Goal: Information Seeking & Learning: Learn about a topic

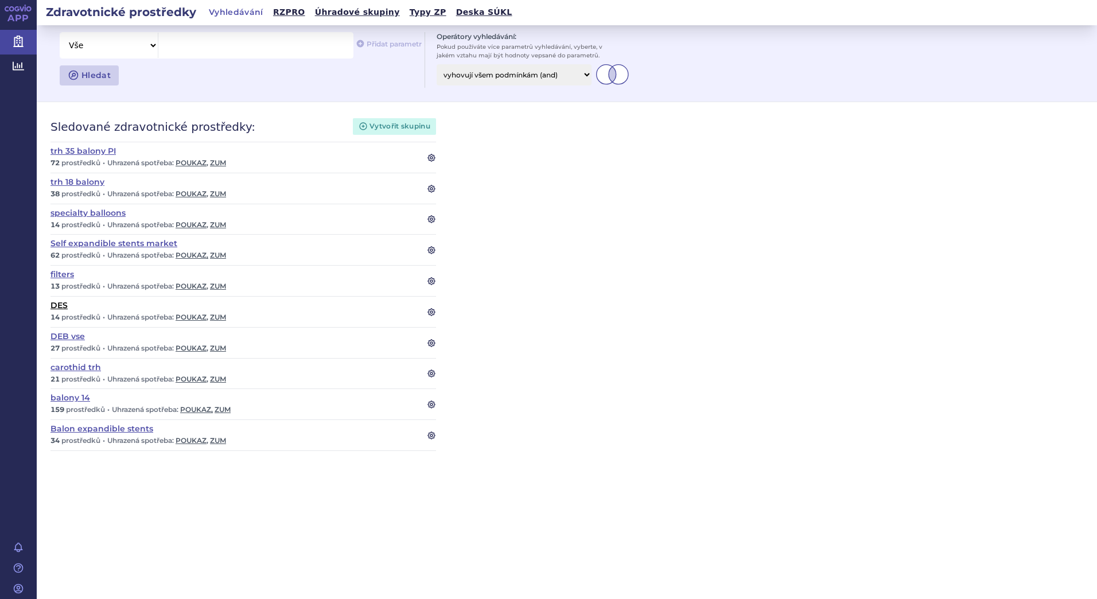
click at [57, 305] on link "DES" at bounding box center [231, 305] width 362 height 8
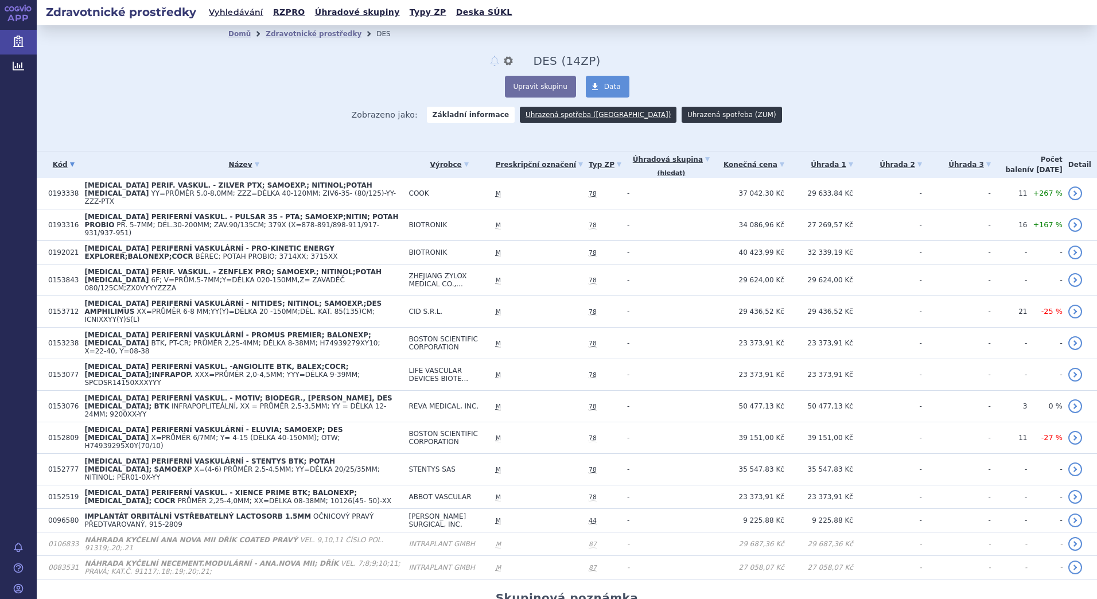
click at [689, 114] on link "Uhrazená spotřeba (ZUM)" at bounding box center [731, 115] width 100 height 16
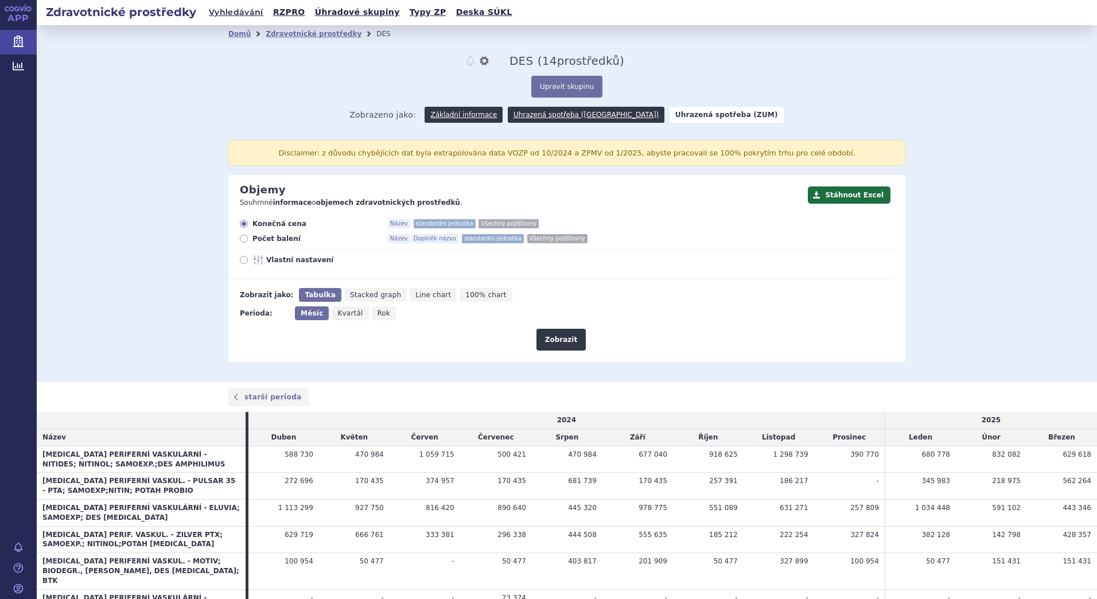
click at [377, 312] on span "Rok" at bounding box center [383, 313] width 13 height 8
click at [376, 312] on input "Rok" at bounding box center [375, 309] width 7 height 7
radio input "true"
click at [240, 240] on icon at bounding box center [244, 239] width 8 height 8
click at [241, 240] on input "Počet balení Název Doplněk názvu standardní jednotka Všechny pojišťovny" at bounding box center [244, 239] width 7 height 7
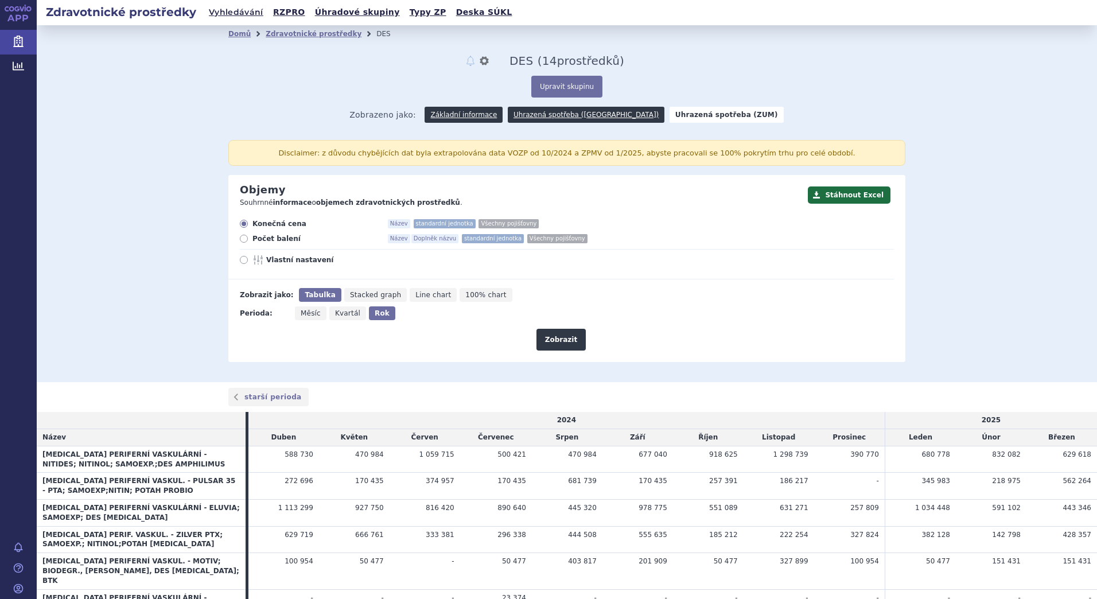
radio input "true"
click at [550, 337] on button "Zobrazit" at bounding box center [560, 340] width 49 height 22
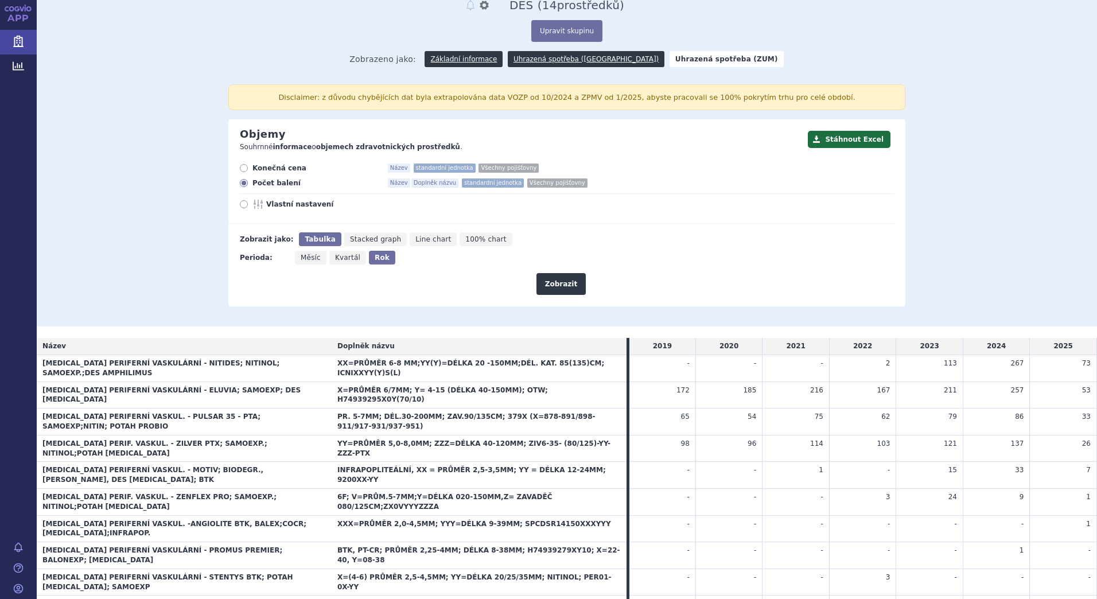
scroll to position [81, 0]
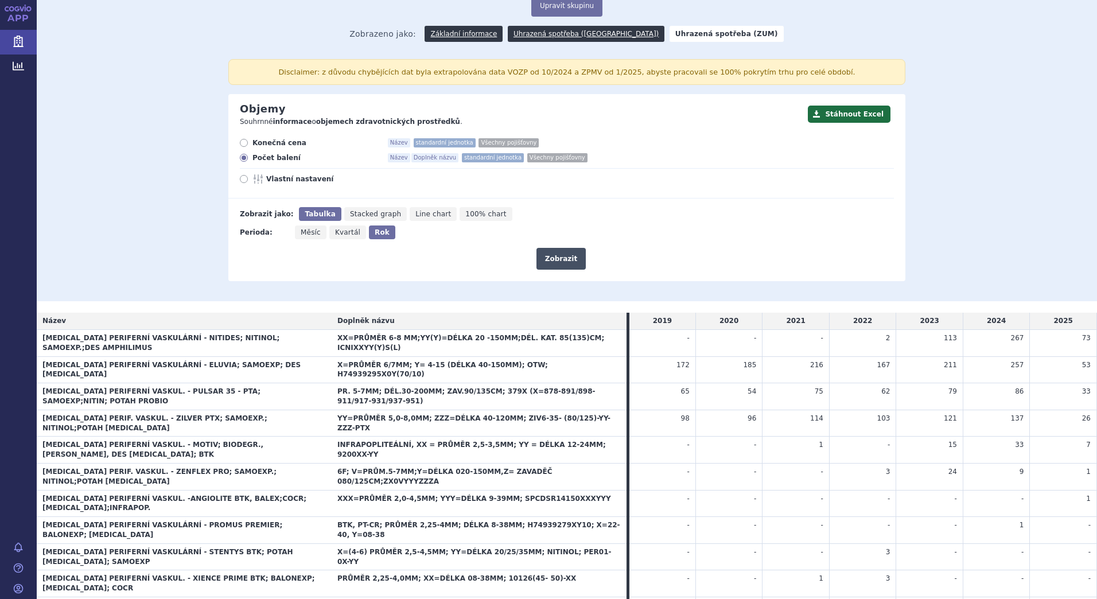
click at [556, 260] on button "Zobrazit" at bounding box center [560, 259] width 49 height 22
click at [566, 2] on button "Upravit skupinu" at bounding box center [566, 6] width 71 height 22
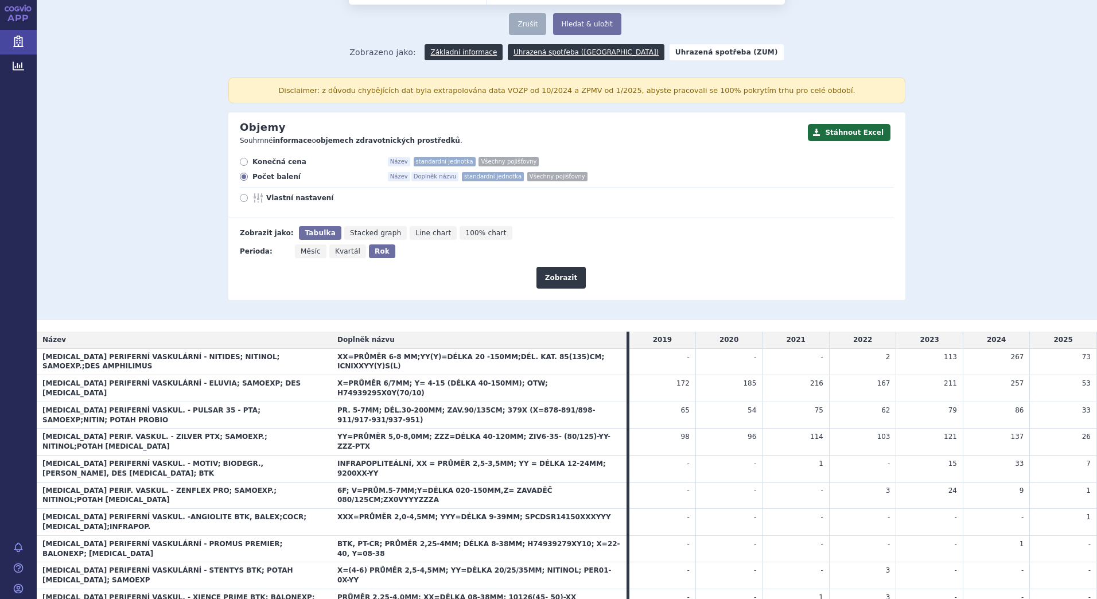
click at [688, 136] on p "Souhrnné informace o objemech zdravotnických prostředků ." at bounding box center [521, 141] width 562 height 10
click at [863, 124] on button "Stáhnout Excel" at bounding box center [849, 132] width 83 height 17
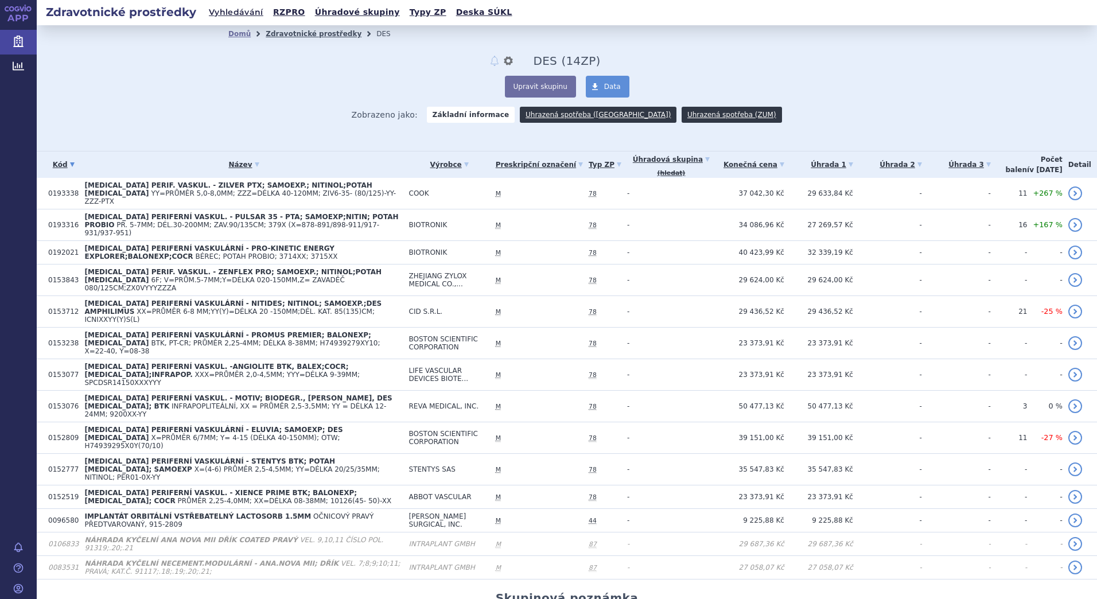
click at [319, 38] on link "Zdravotnické prostředky" at bounding box center [314, 34] width 96 height 8
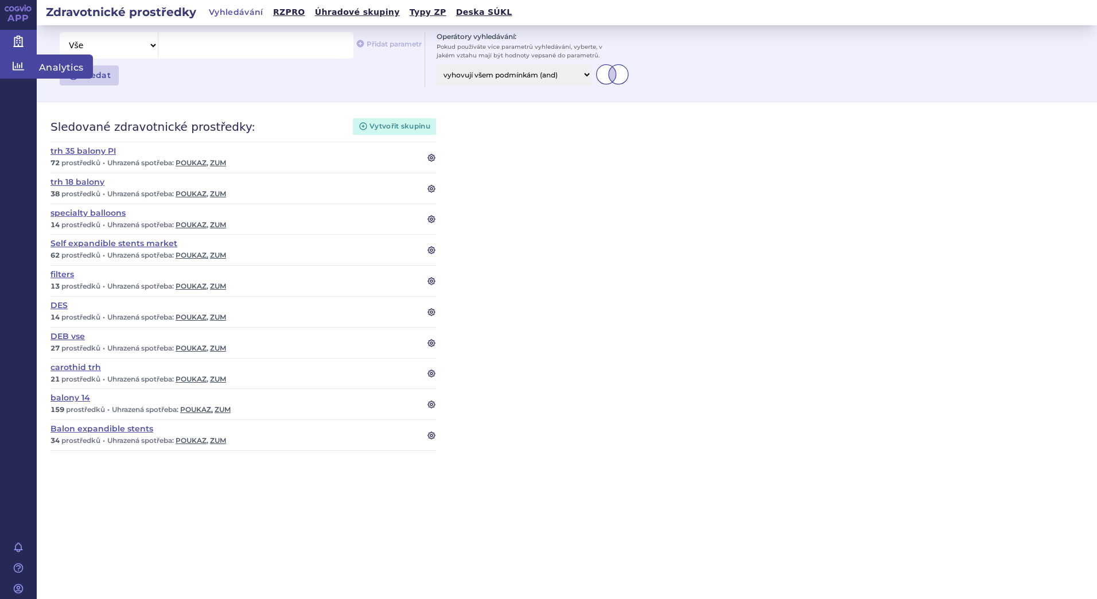
click at [13, 61] on icon at bounding box center [18, 65] width 11 height 11
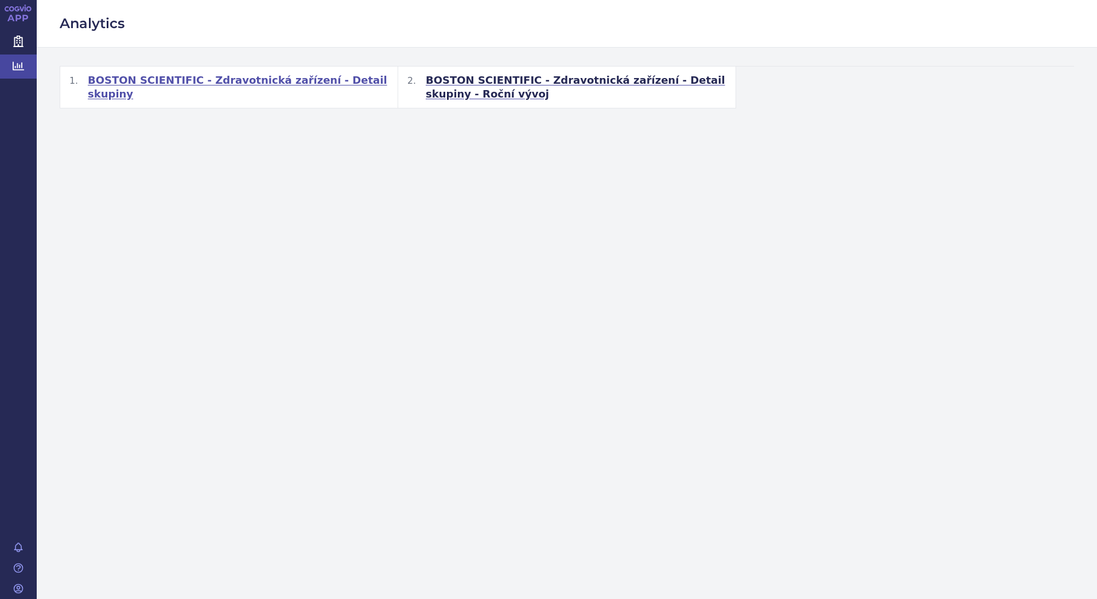
click at [257, 78] on span "BOSTON SCIENTIFIC - Zdravotnická zařízení - Detail skupiny" at bounding box center [238, 87] width 301 height 28
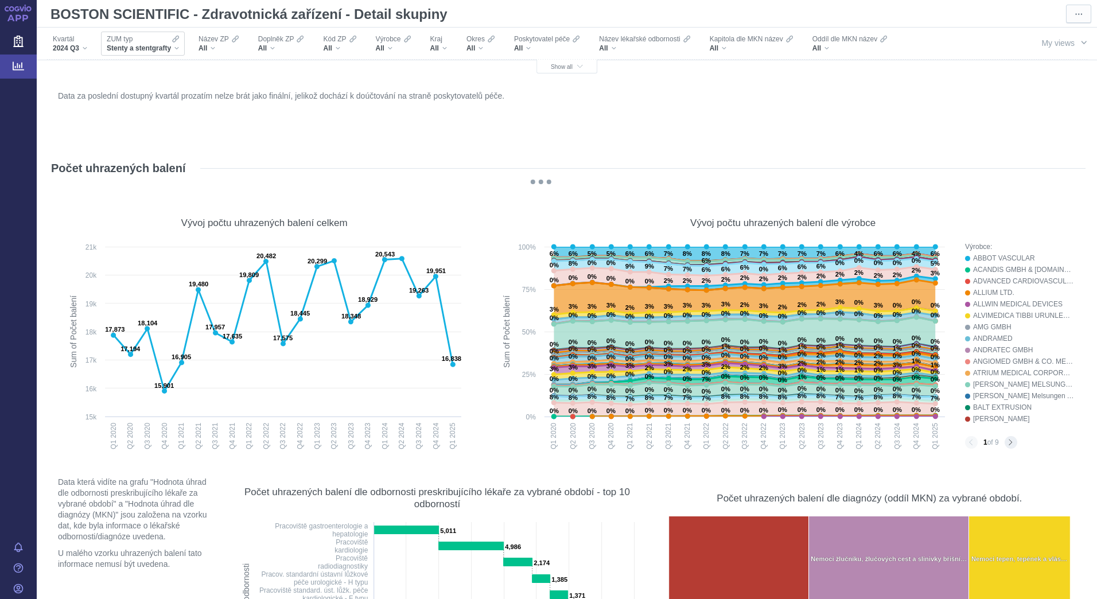
click at [178, 47] on div "Stenty a stentgrafty" at bounding box center [143, 48] width 72 height 9
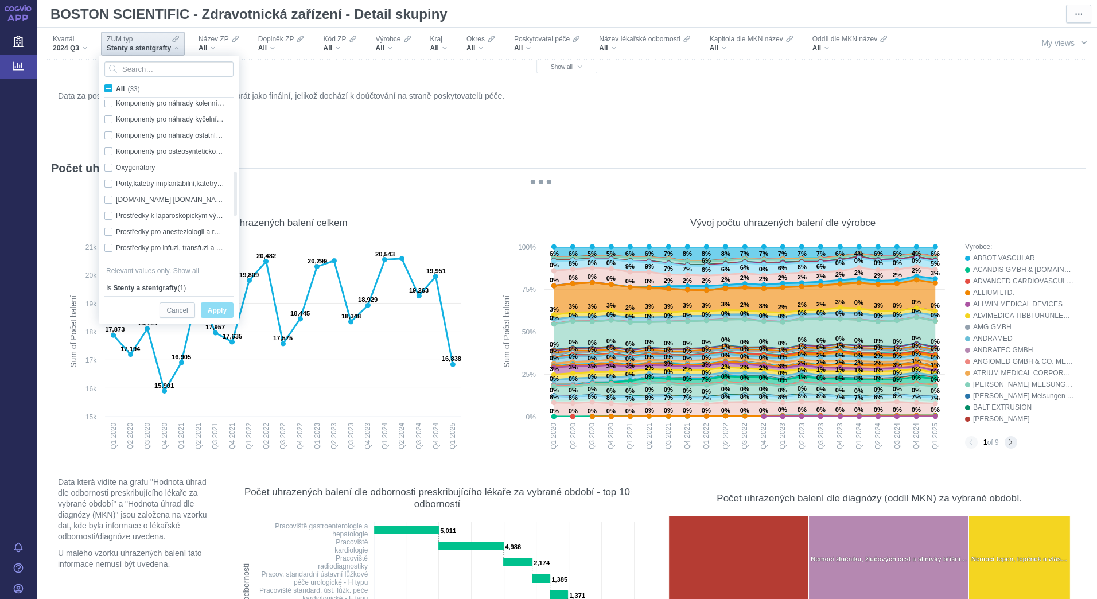
checkbox input "true"
click at [500, 124] on div "Data za poslední dostupný kvartál prozatím nelze brát jako finální, jelikož doc…" at bounding box center [566, 115] width 1023 height 55
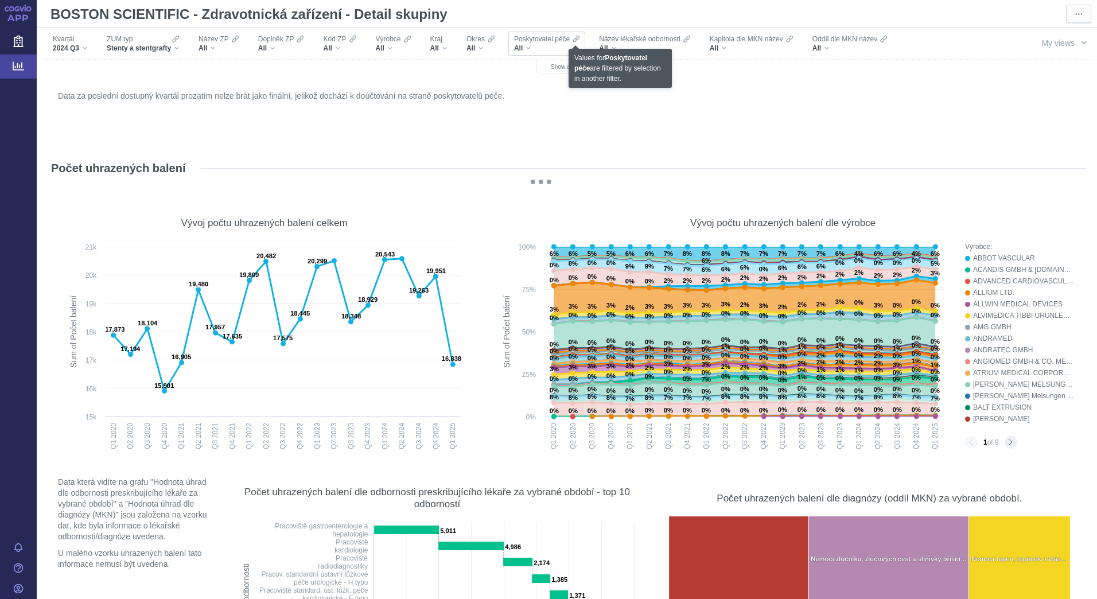
click at [575, 43] on icon at bounding box center [575, 38] width 7 height 9
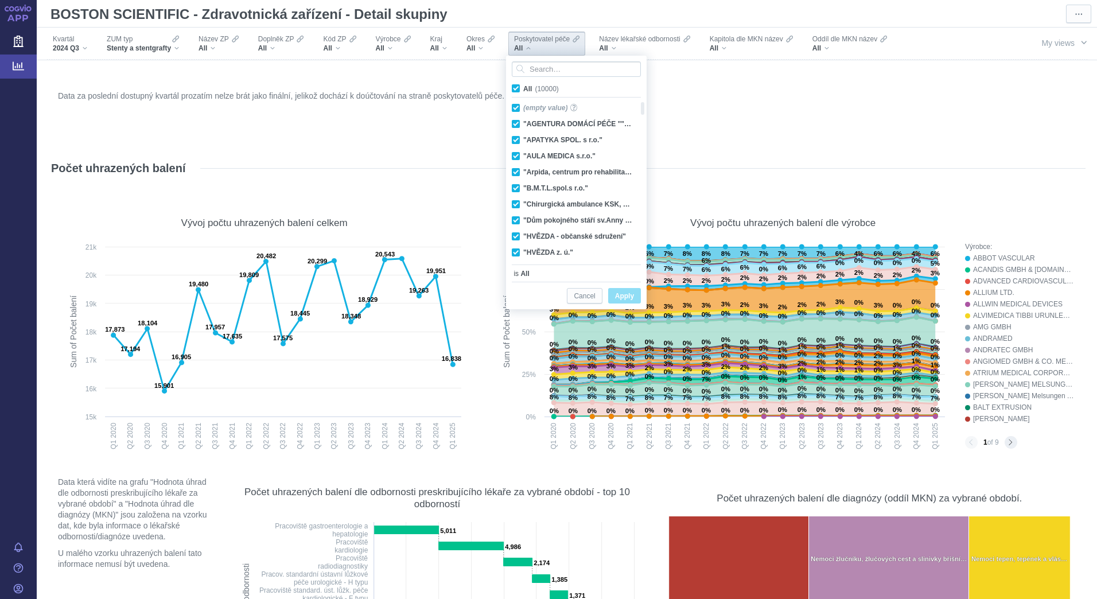
click at [523, 86] on span "All (10000)" at bounding box center [541, 89] width 36 height 8
click at [523, 86] on input "All (10000)" at bounding box center [526, 86] width 7 height 7
checkbox input "false"
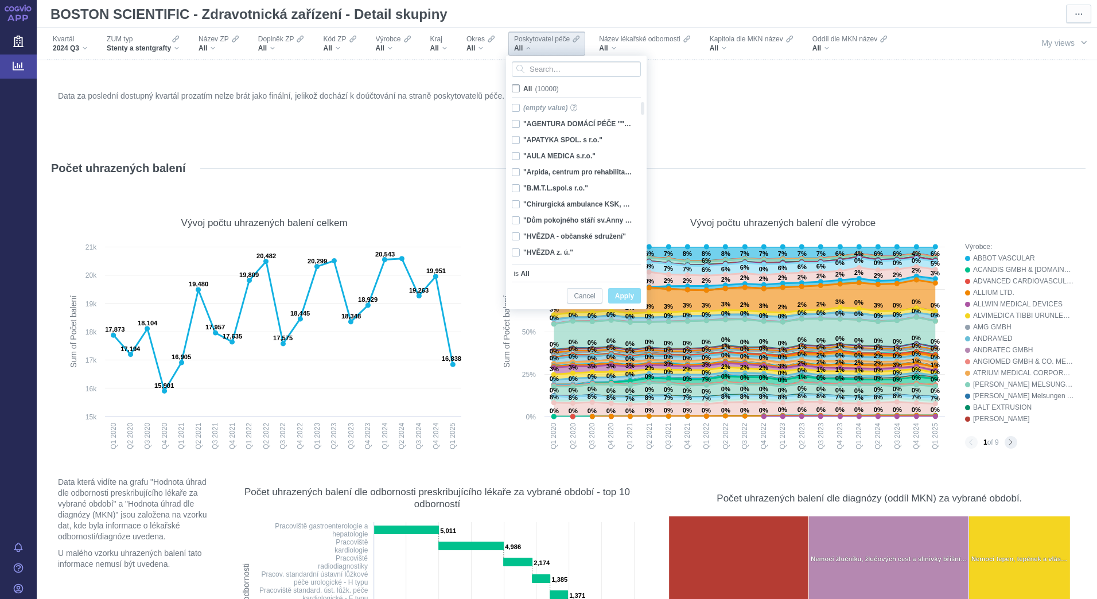
checkbox input "false"
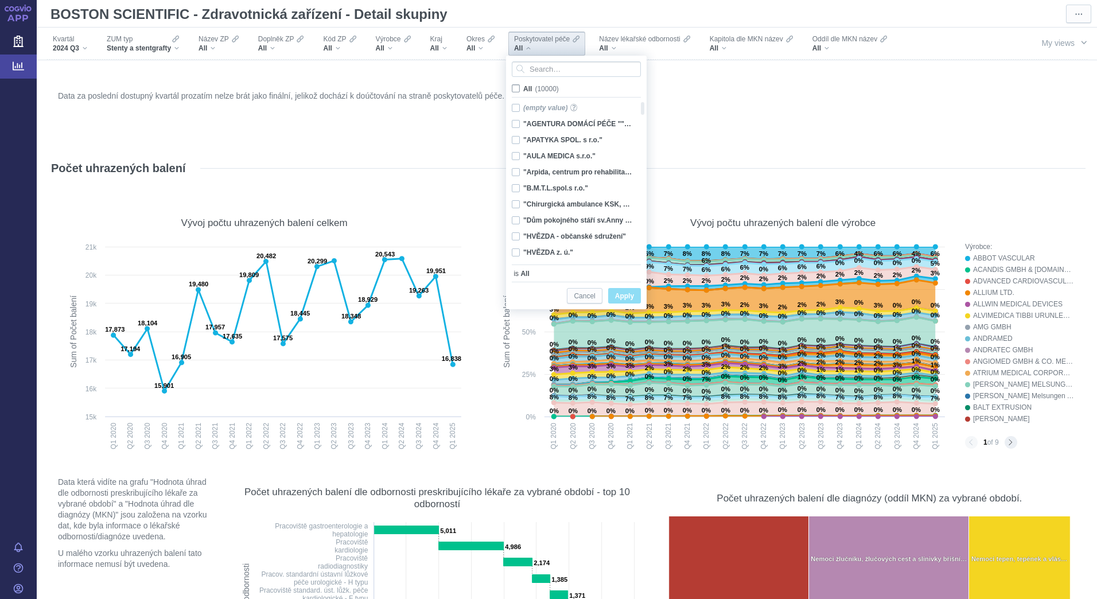
checkbox input "false"
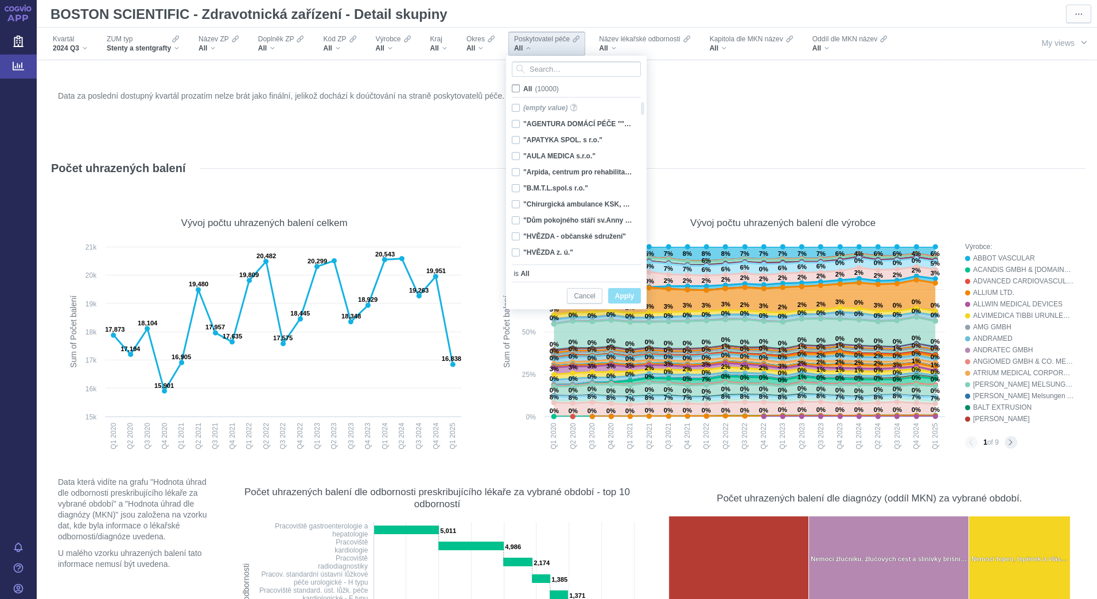
checkbox input "false"
